Goal: Task Accomplishment & Management: Complete application form

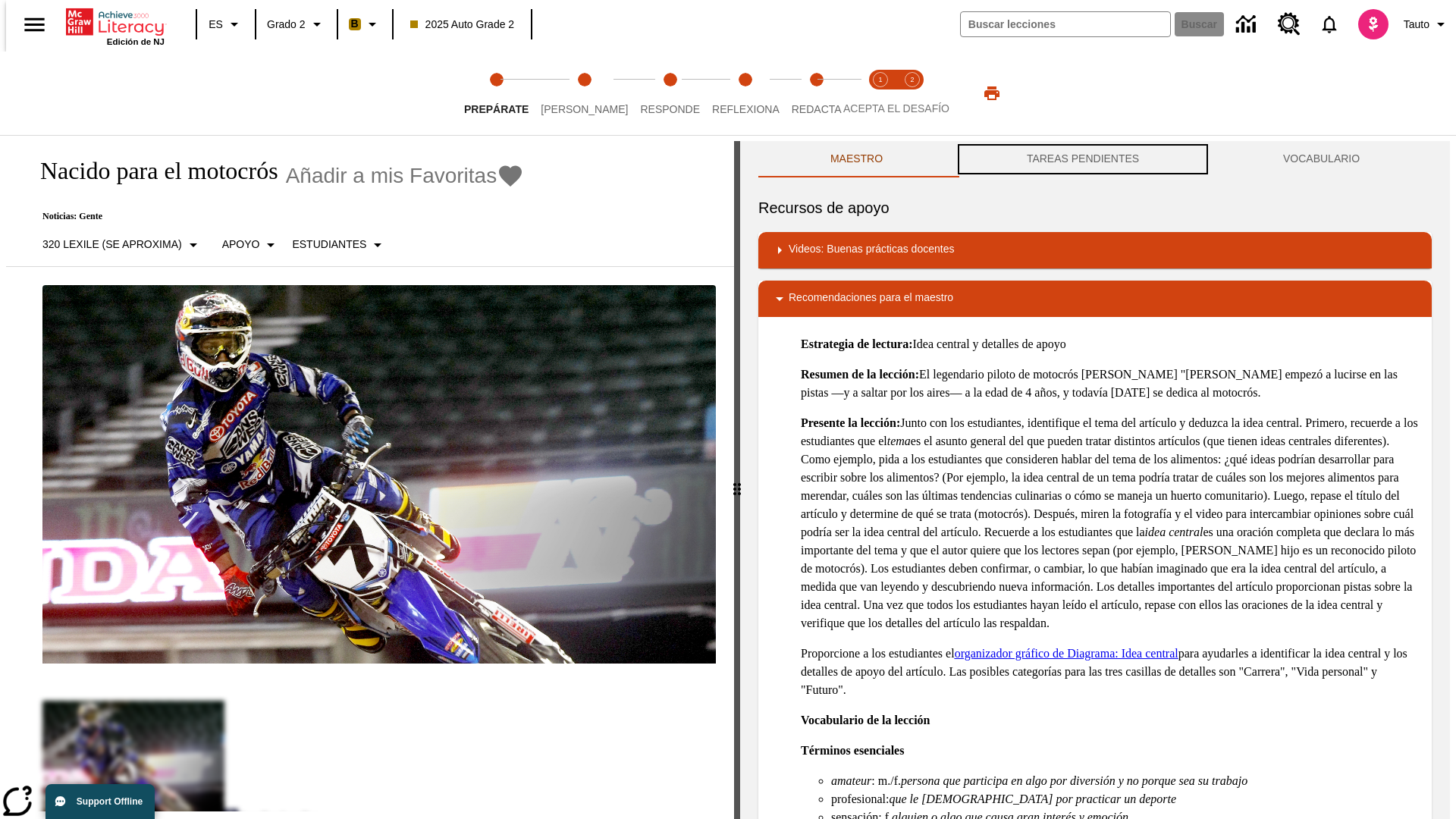
click at [1083, 159] on button "TAREAS PENDIENTES" at bounding box center [1083, 159] width 256 height 36
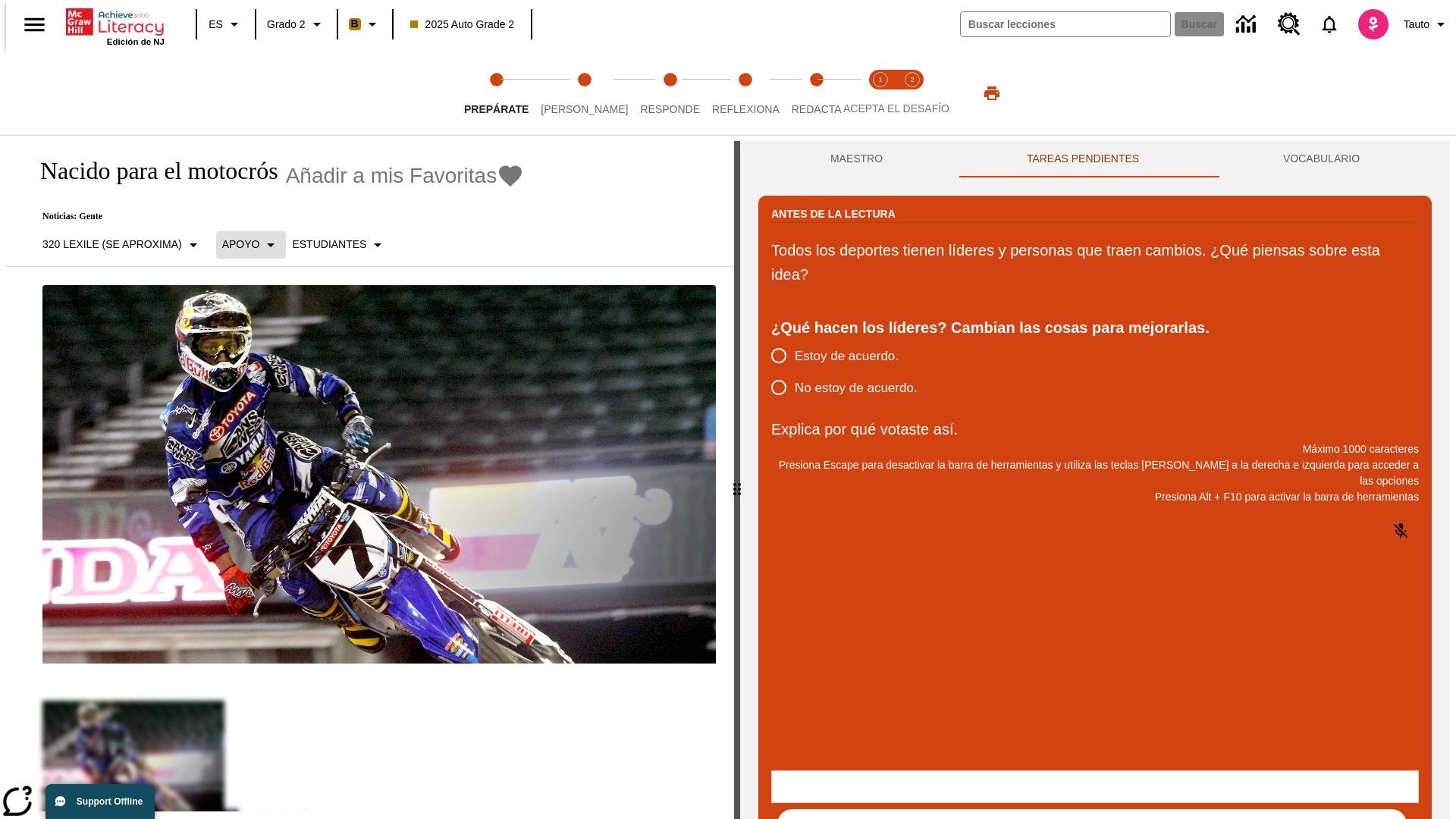
click at [242, 244] on p "Apoyo" at bounding box center [241, 245] width 38 height 16
click at [266, 333] on p "Apoyo" at bounding box center [266, 333] width 90 height 16
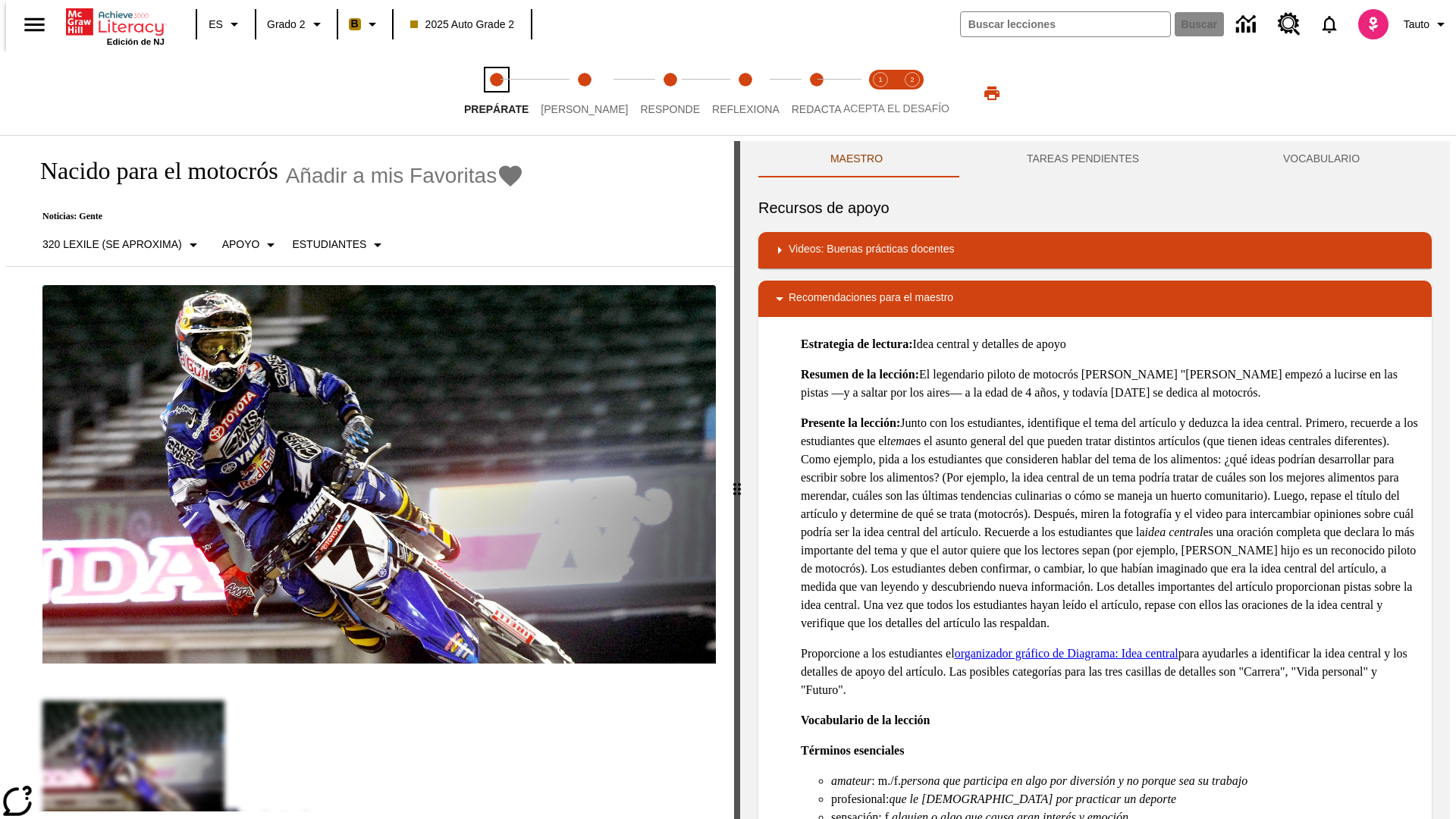
click at [496, 93] on span "Prepárate" at bounding box center [496, 103] width 64 height 27
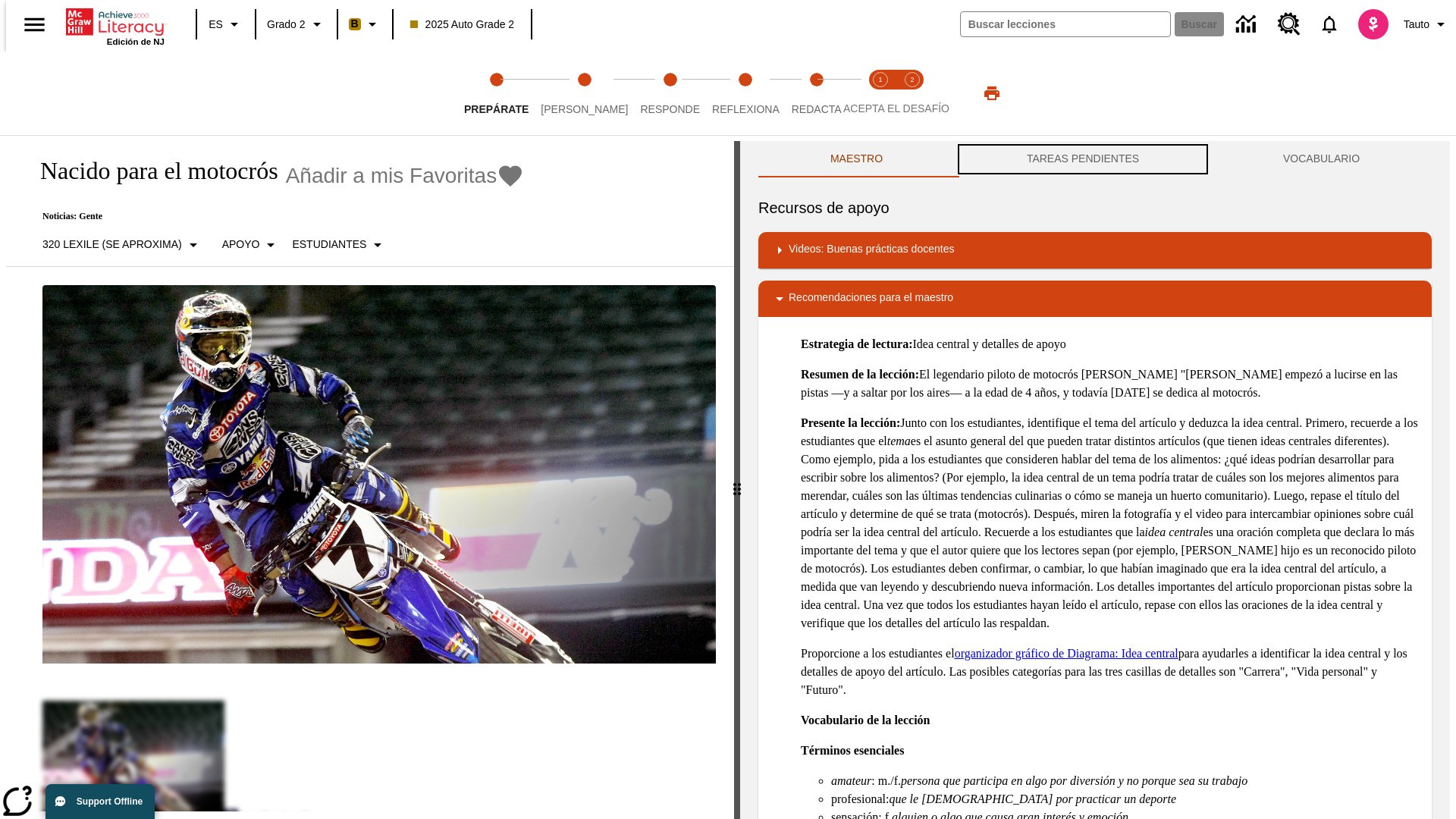
click at [1083, 159] on button "TAREAS PENDIENTES" at bounding box center [1083, 159] width 256 height 36
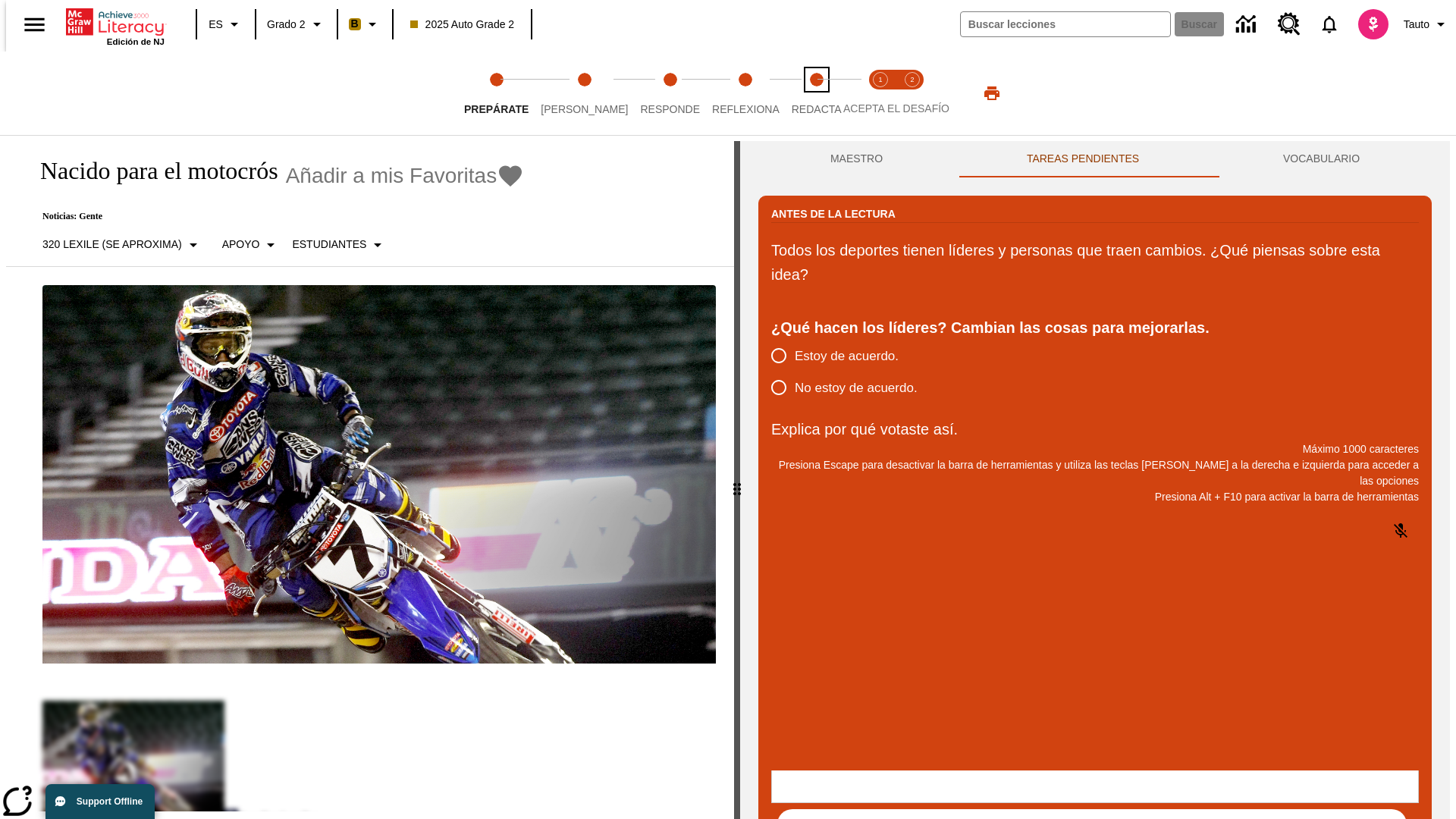
click at [800, 93] on span "Redacta" at bounding box center [816, 103] width 50 height 27
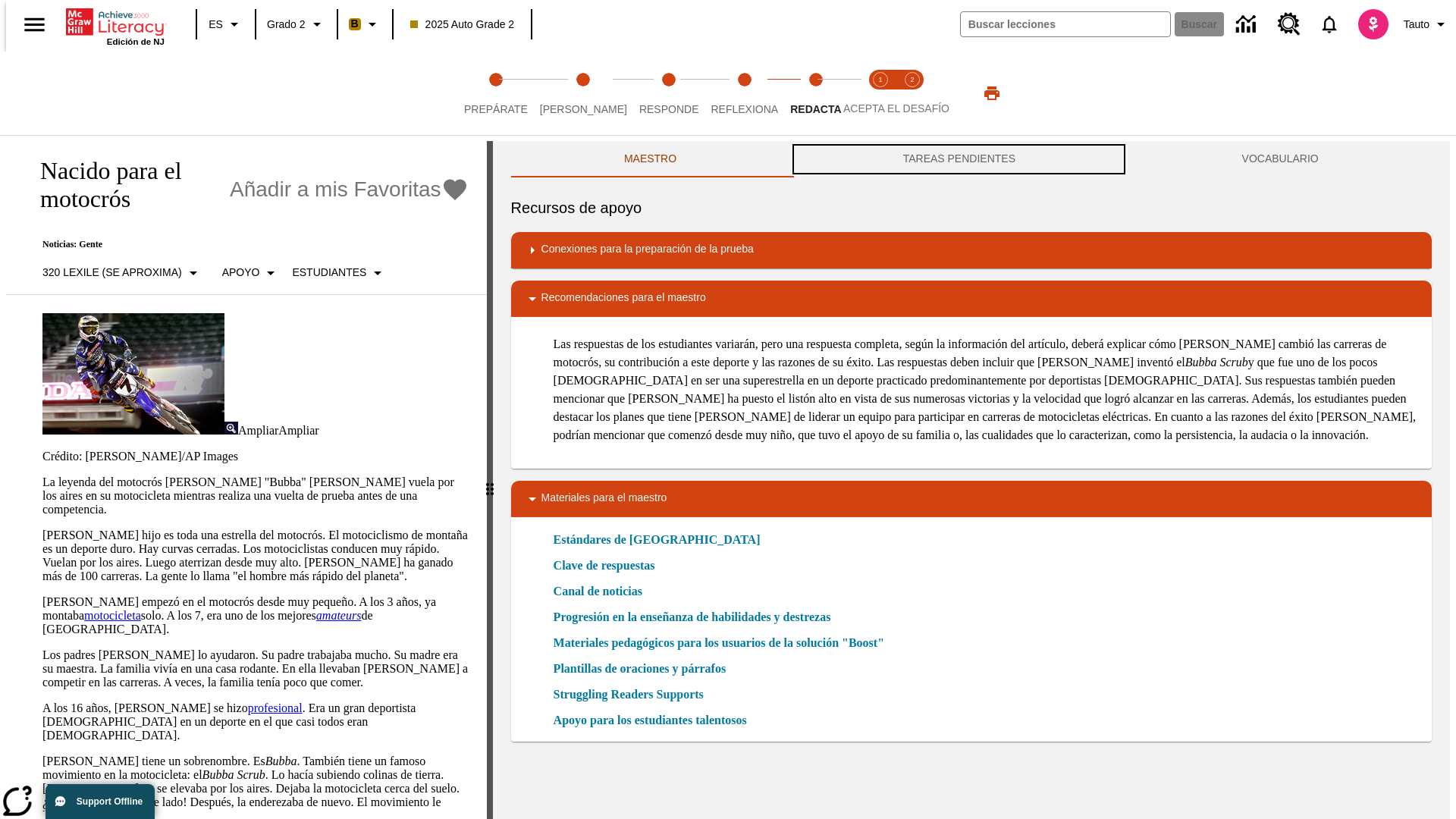
scroll to position [1, 0]
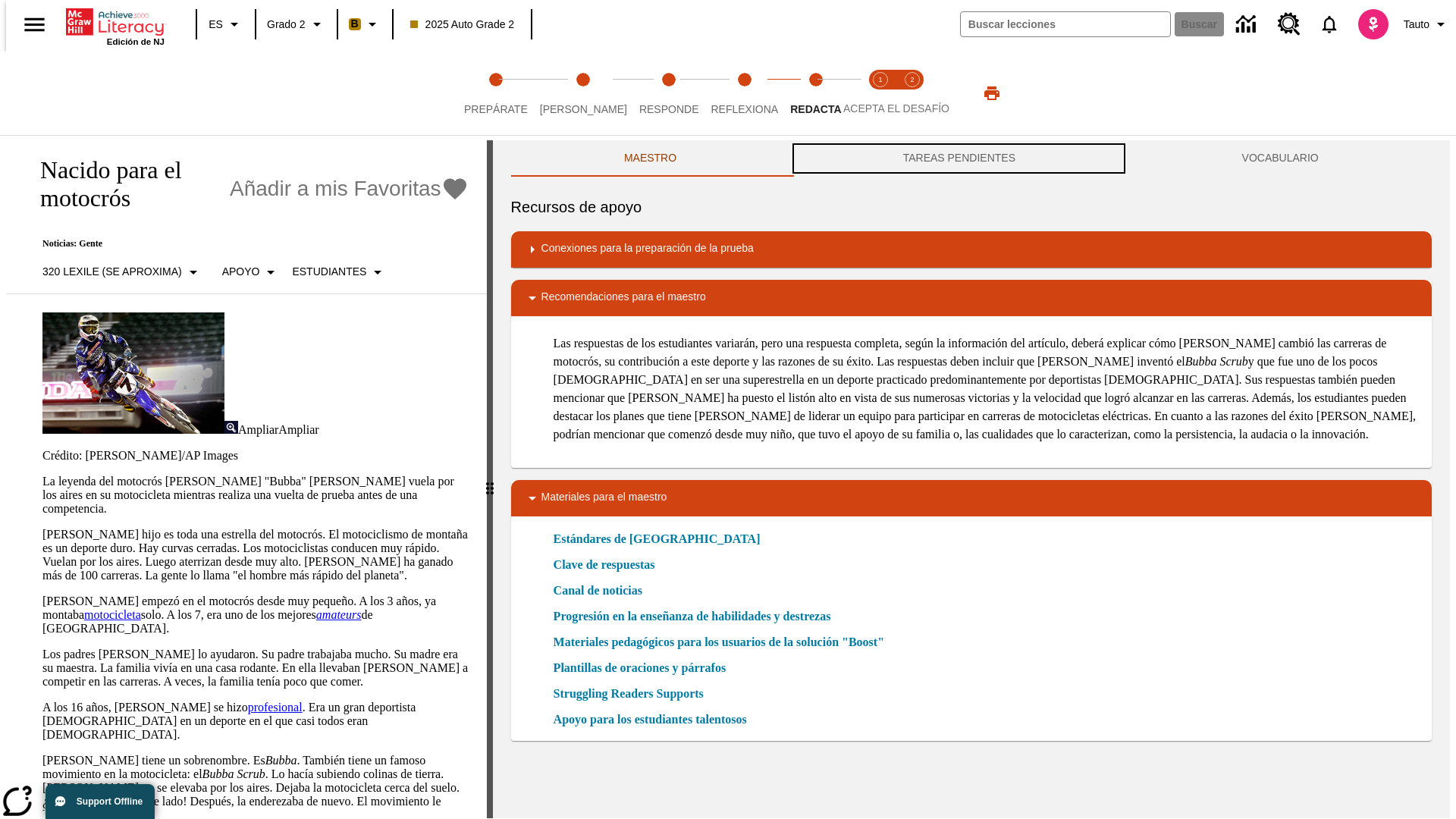
click at [960, 159] on button "TAREAS PENDIENTES" at bounding box center [960, 158] width 339 height 36
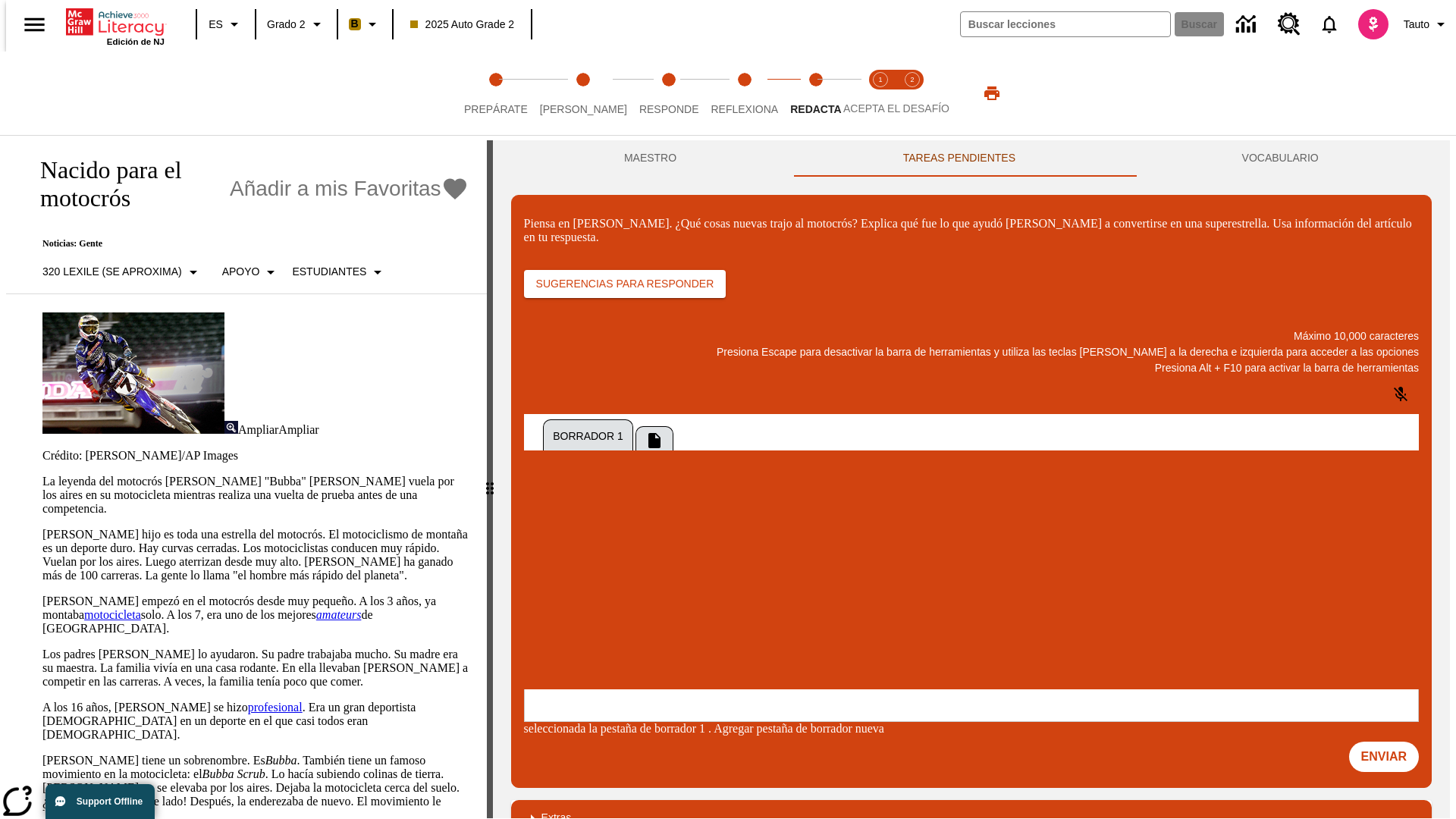
scroll to position [0, 0]
